Goal: Information Seeking & Learning: Find specific fact

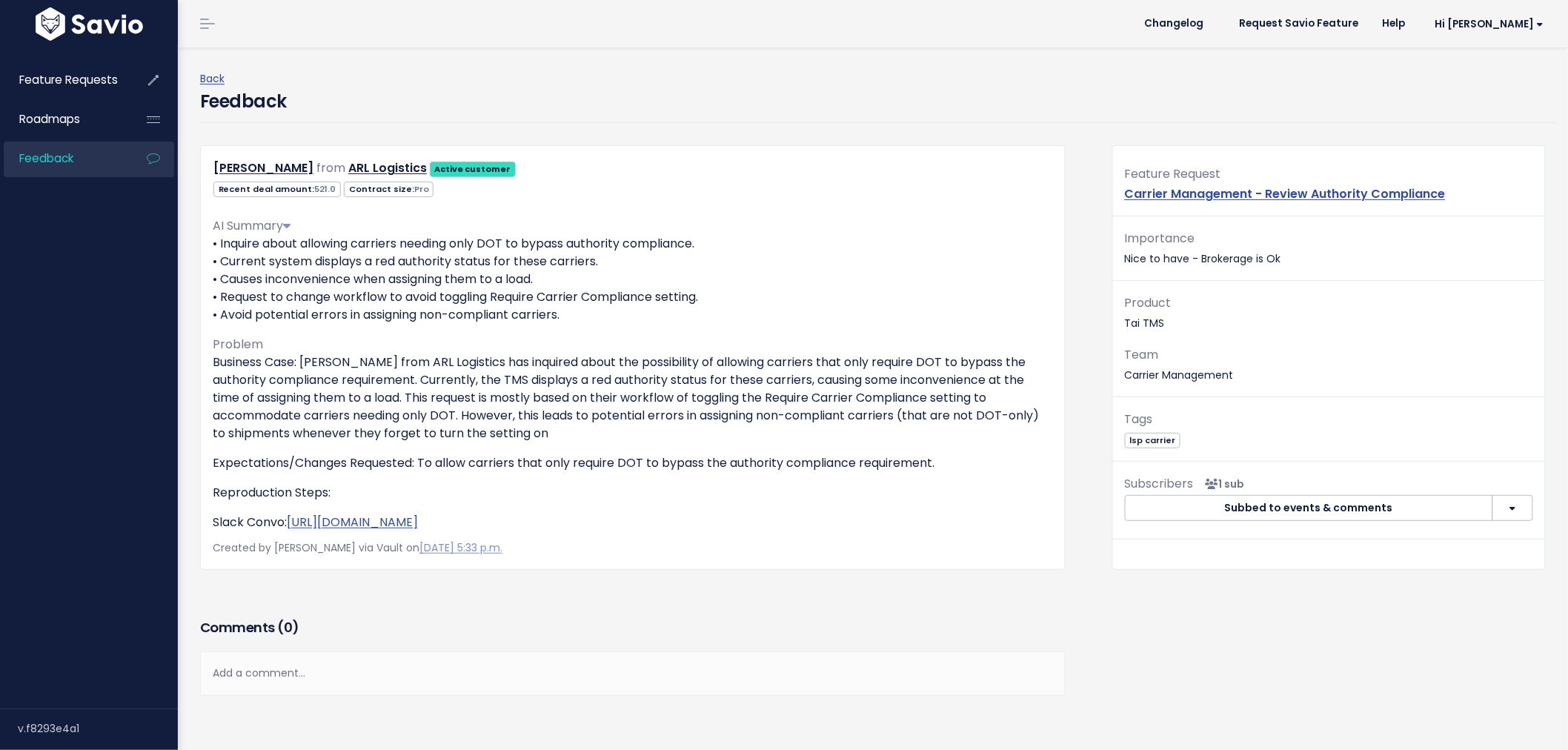
click at [68, 161] on span "Feedback" at bounding box center [46, 158] width 54 height 16
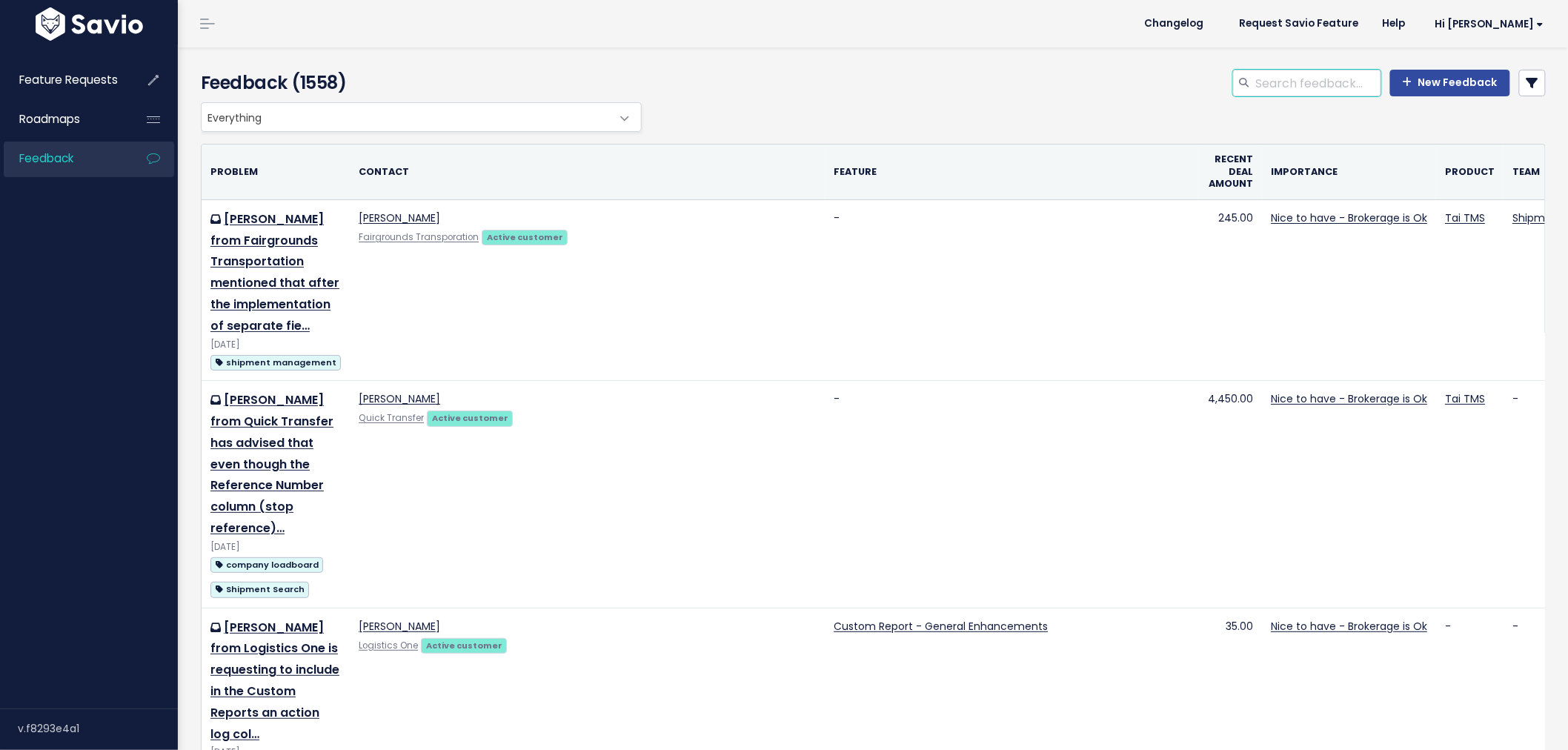
click at [1325, 87] on input "search" at bounding box center [1318, 83] width 127 height 27
type input "close date"
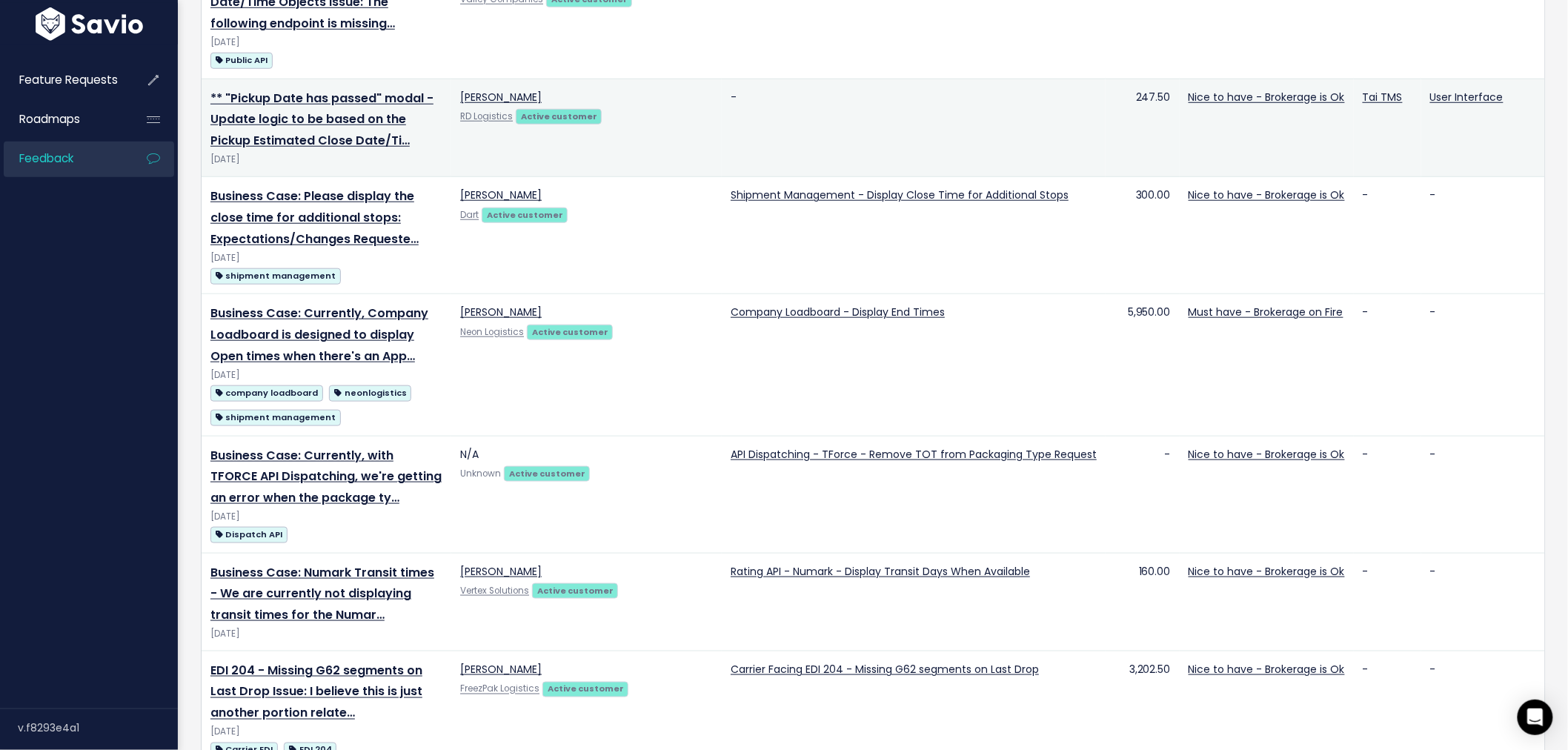
scroll to position [561, 0]
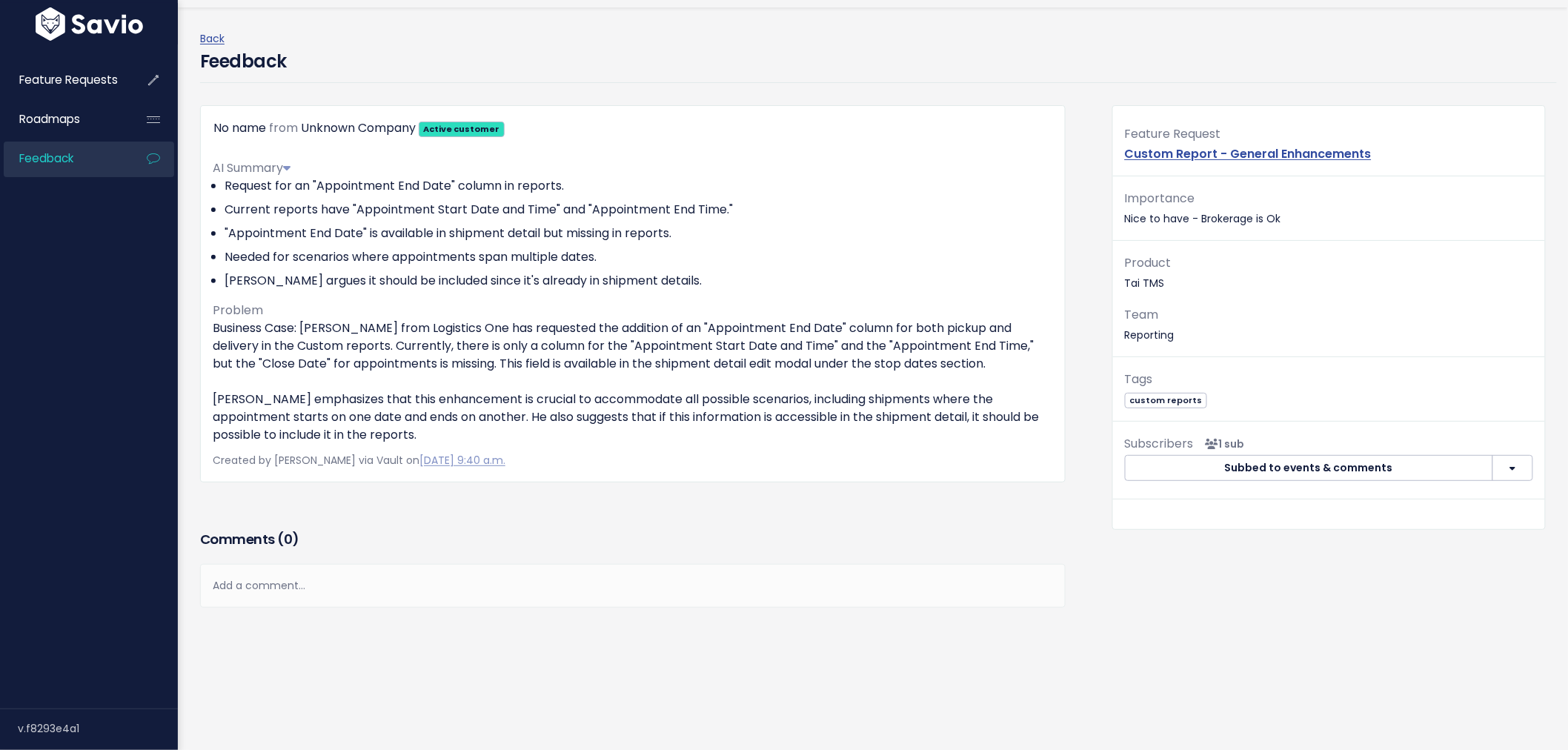
scroll to position [246, 0]
